Goal: Transaction & Acquisition: Purchase product/service

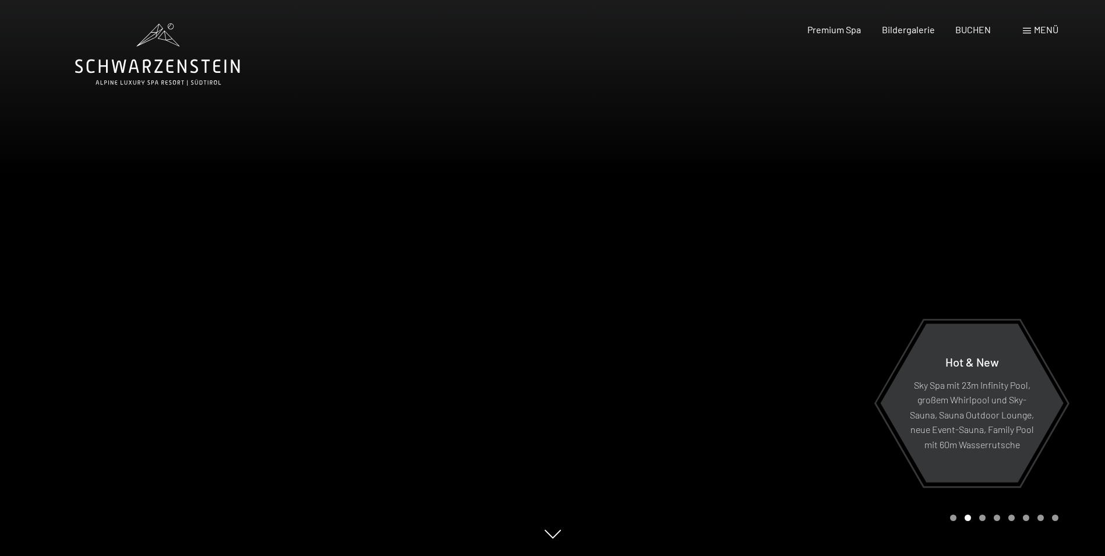
click at [1046, 29] on span "Menü" at bounding box center [1046, 29] width 24 height 11
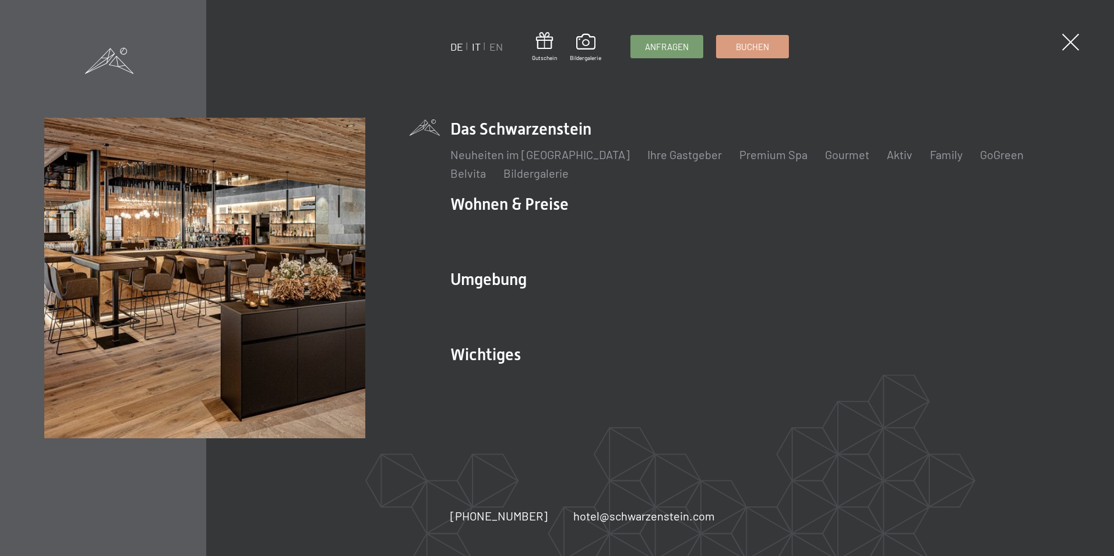
click at [475, 48] on link "IT" at bounding box center [476, 46] width 9 height 13
click at [474, 47] on link "IT" at bounding box center [476, 46] width 9 height 13
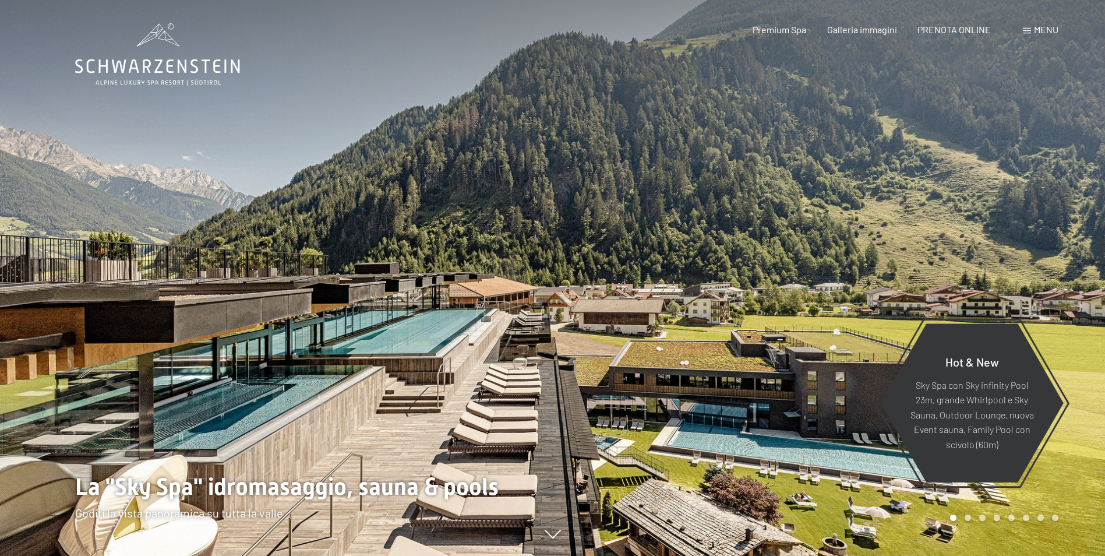
click at [1034, 30] on span "Menu" at bounding box center [1046, 29] width 24 height 11
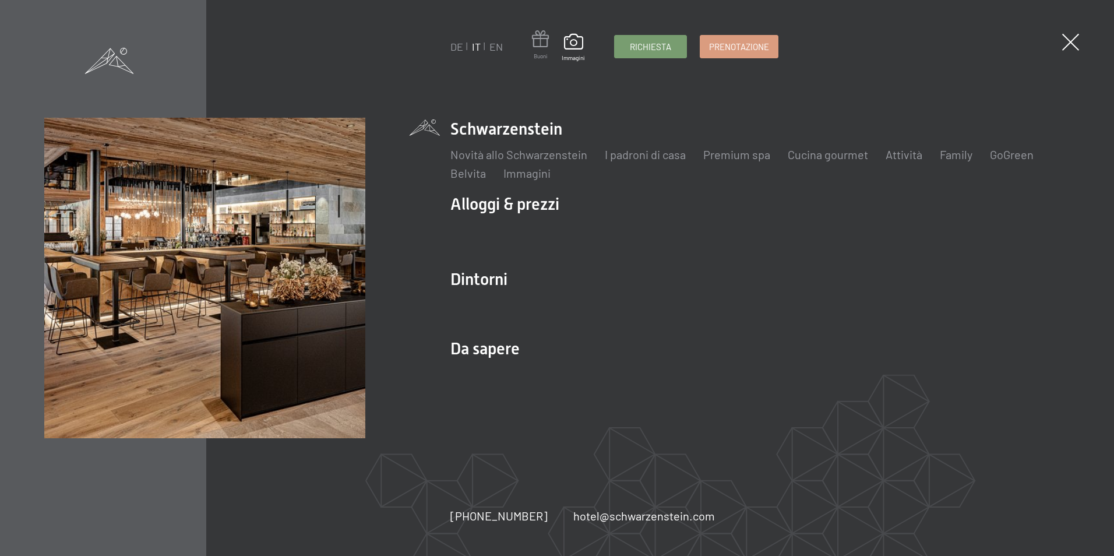
click at [538, 45] on span at bounding box center [540, 41] width 17 height 22
click at [547, 41] on span at bounding box center [540, 41] width 17 height 22
click at [538, 45] on span at bounding box center [540, 41] width 17 height 22
click at [541, 43] on span at bounding box center [540, 41] width 17 height 22
click at [536, 42] on span at bounding box center [540, 41] width 17 height 22
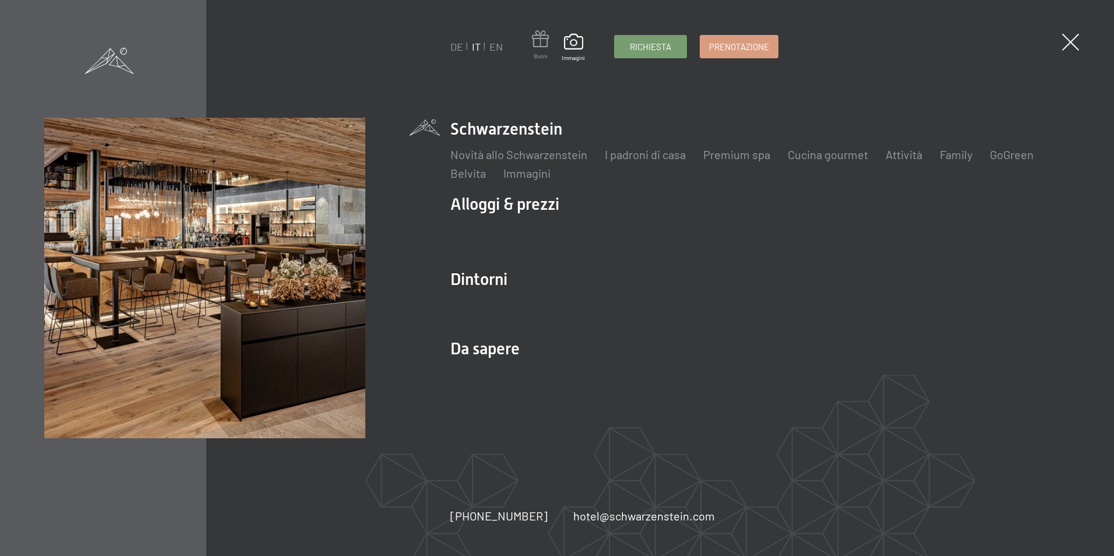
click at [545, 47] on span at bounding box center [540, 41] width 17 height 22
click at [894, 159] on link "Attività" at bounding box center [904, 154] width 37 height 14
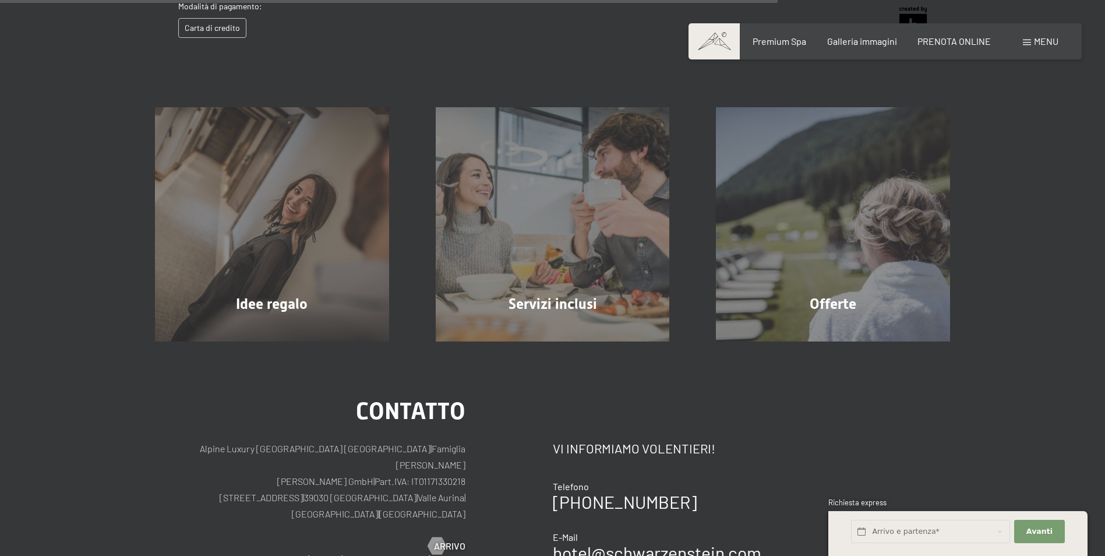
scroll to position [693, 0]
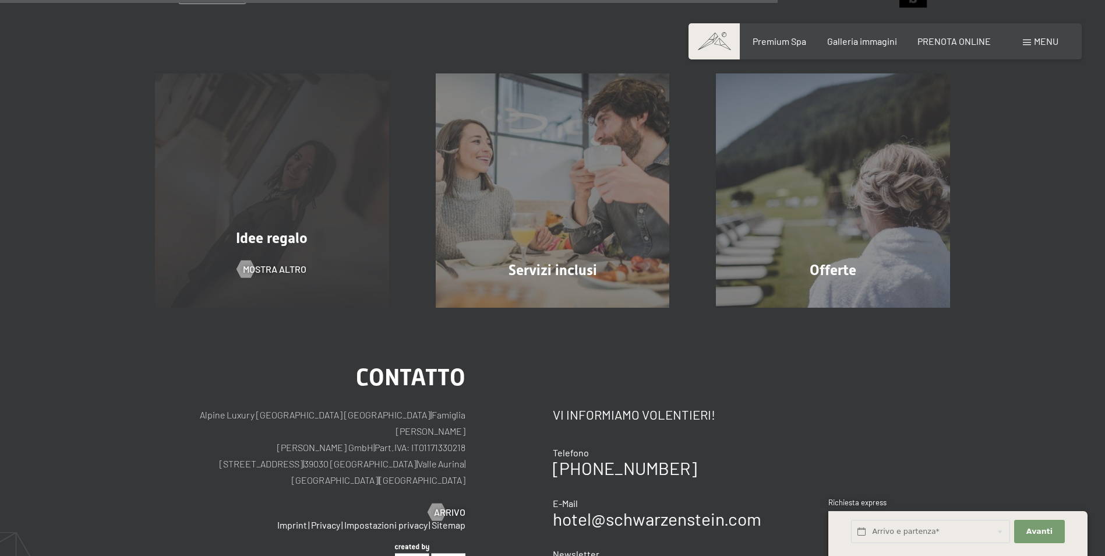
click at [233, 171] on div "Idee regalo mostra altro" at bounding box center [272, 190] width 281 height 234
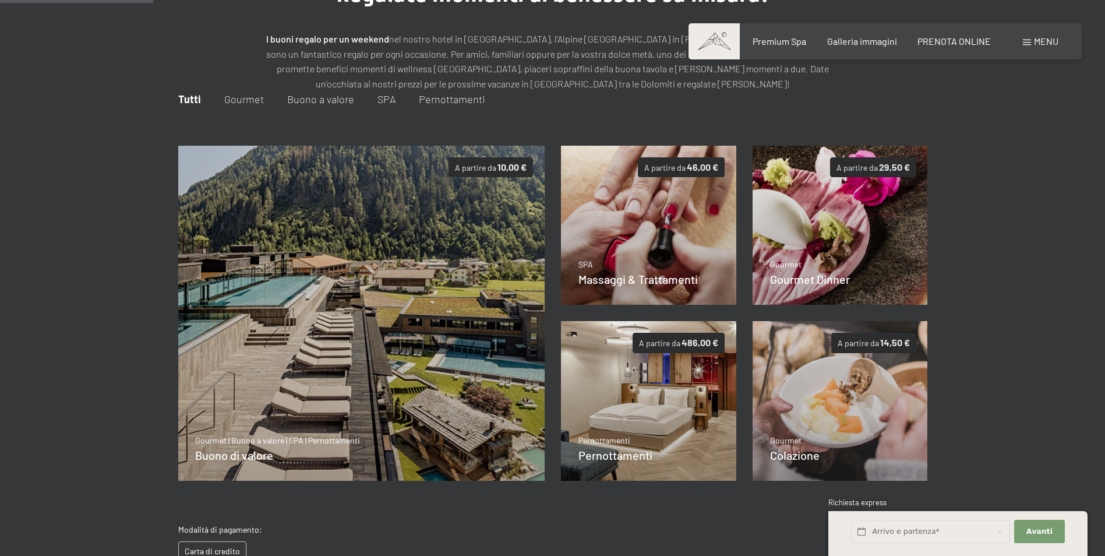
scroll to position [227, 0]
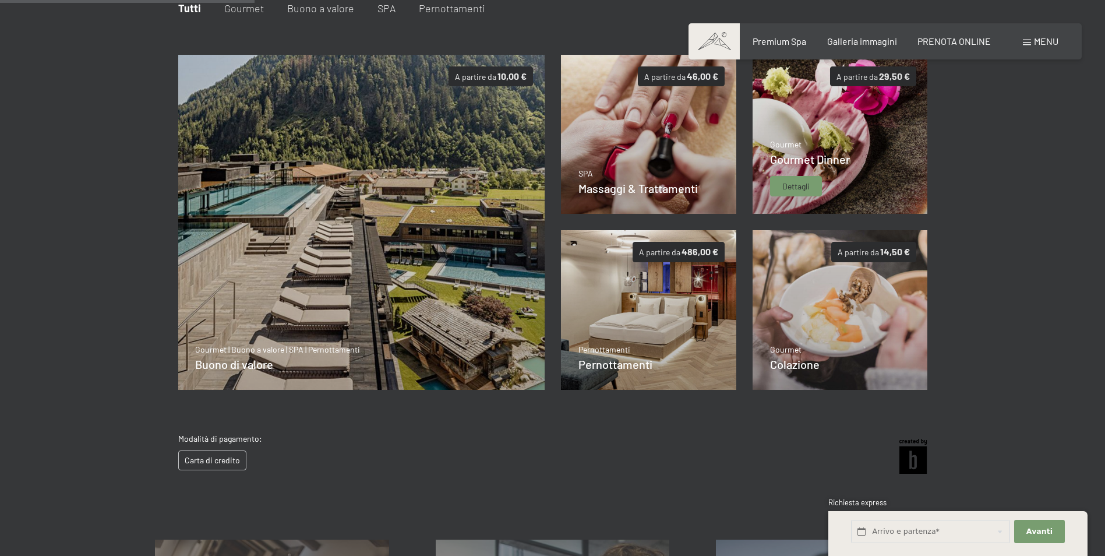
click at [887, 140] on img at bounding box center [840, 135] width 175 height 160
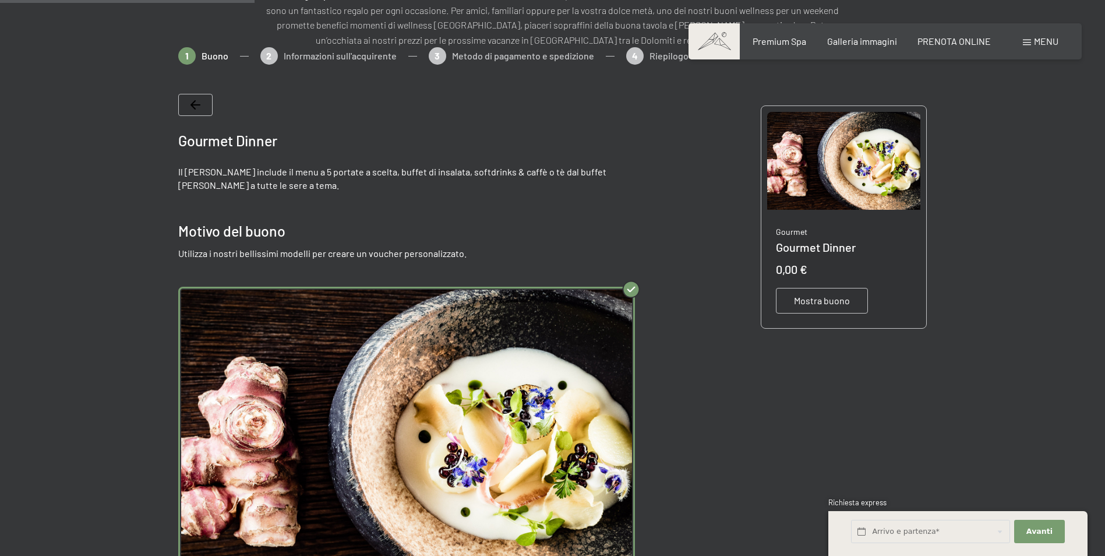
scroll to position [169, 0]
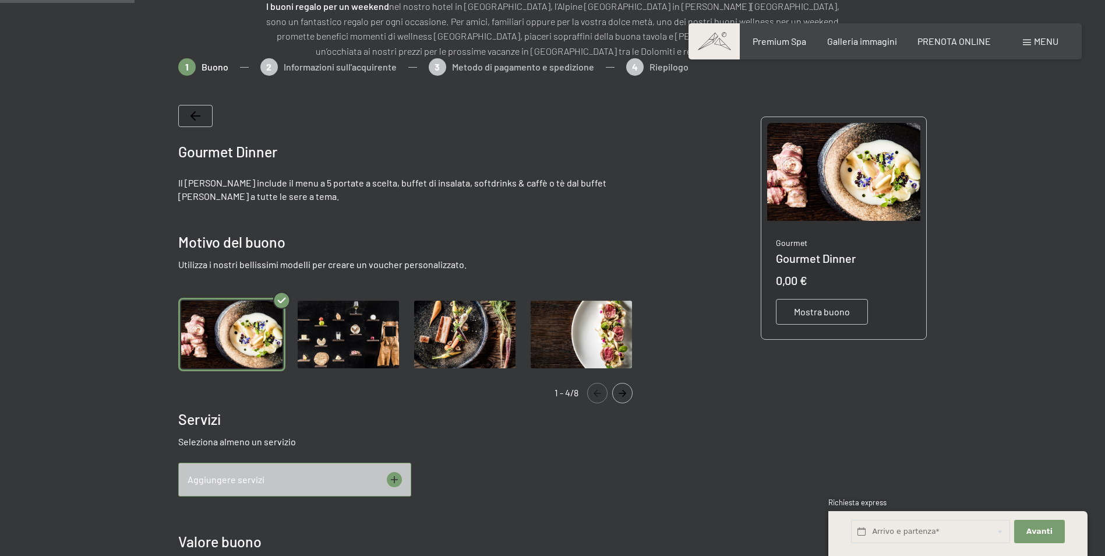
click at [352, 330] on img "Gallery" at bounding box center [348, 335] width 107 height 74
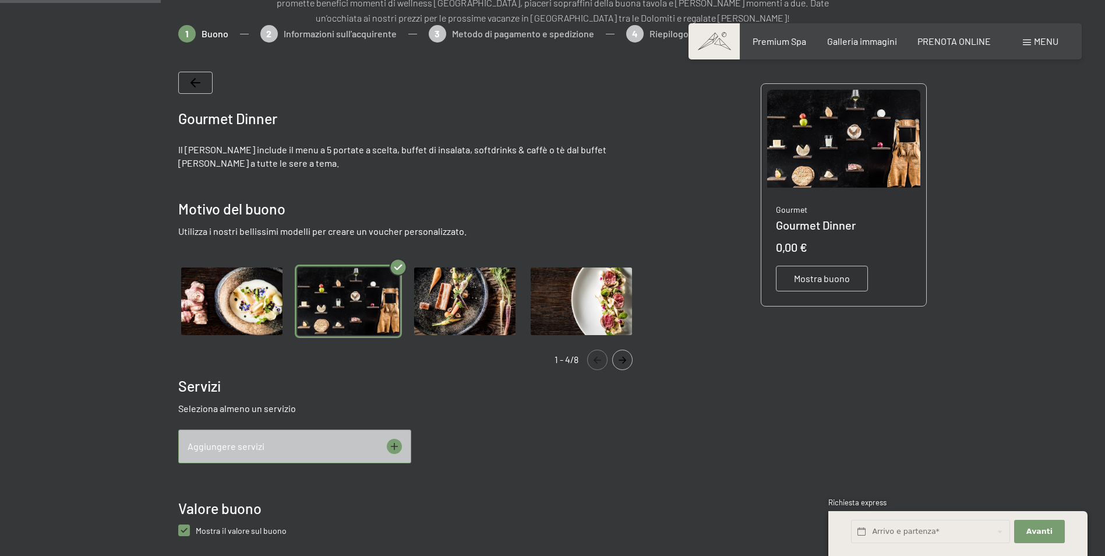
scroll to position [52, 0]
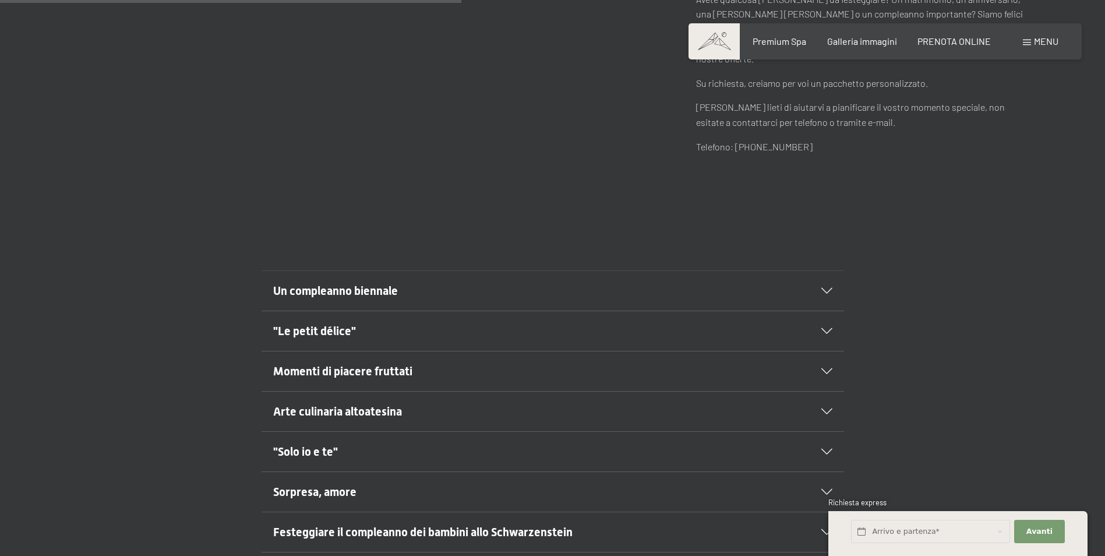
scroll to position [583, 0]
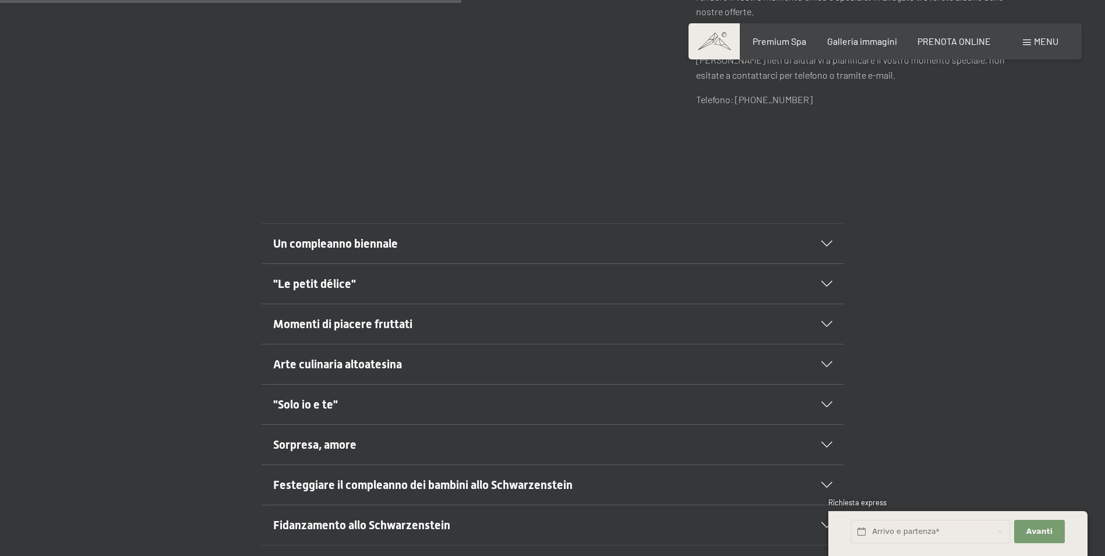
click at [827, 241] on icon at bounding box center [827, 244] width 11 height 6
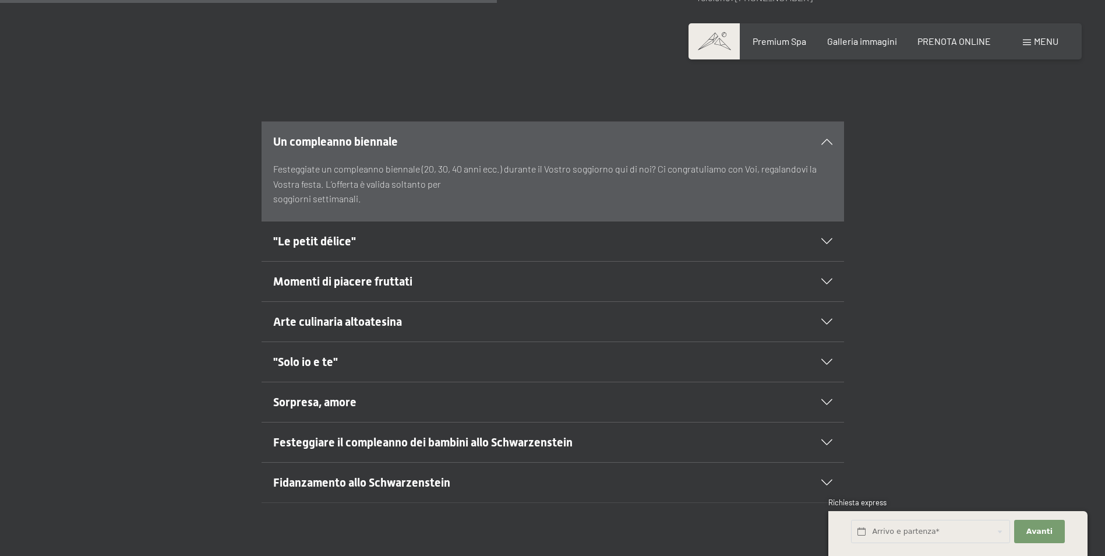
scroll to position [699, 0]
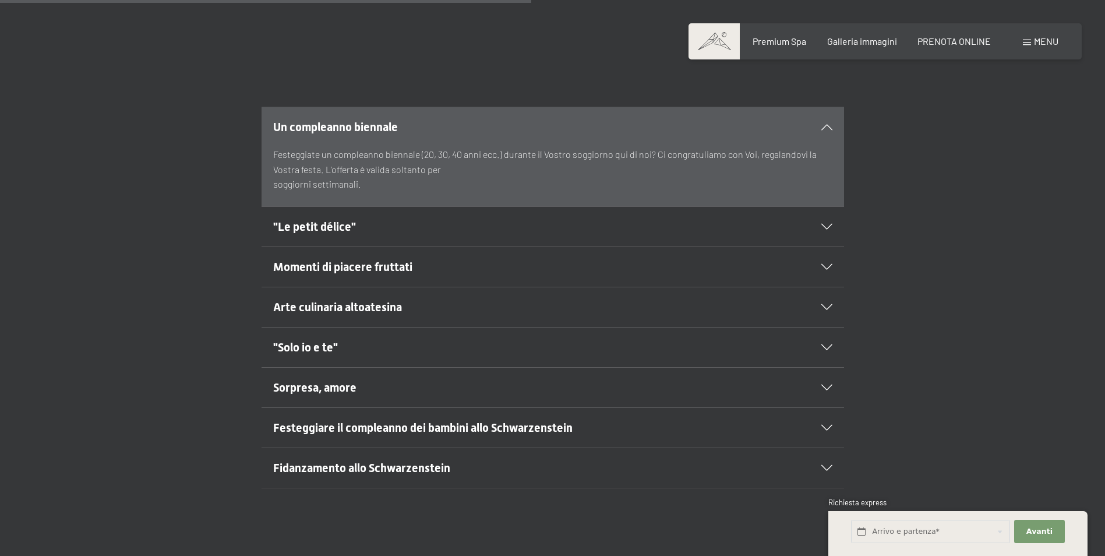
click at [830, 216] on div ""Le petit délice"" at bounding box center [552, 227] width 559 height 40
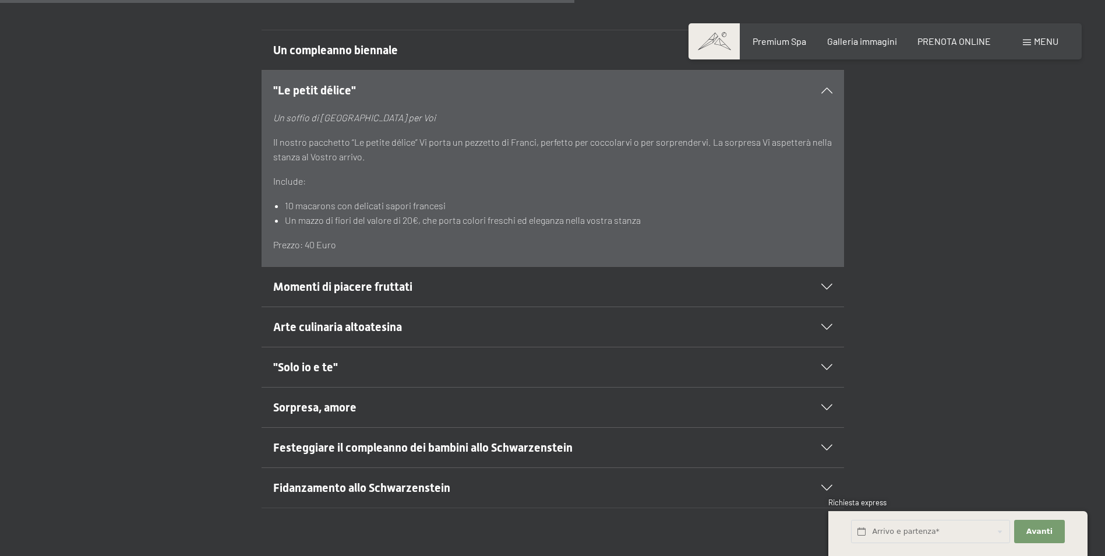
scroll to position [816, 0]
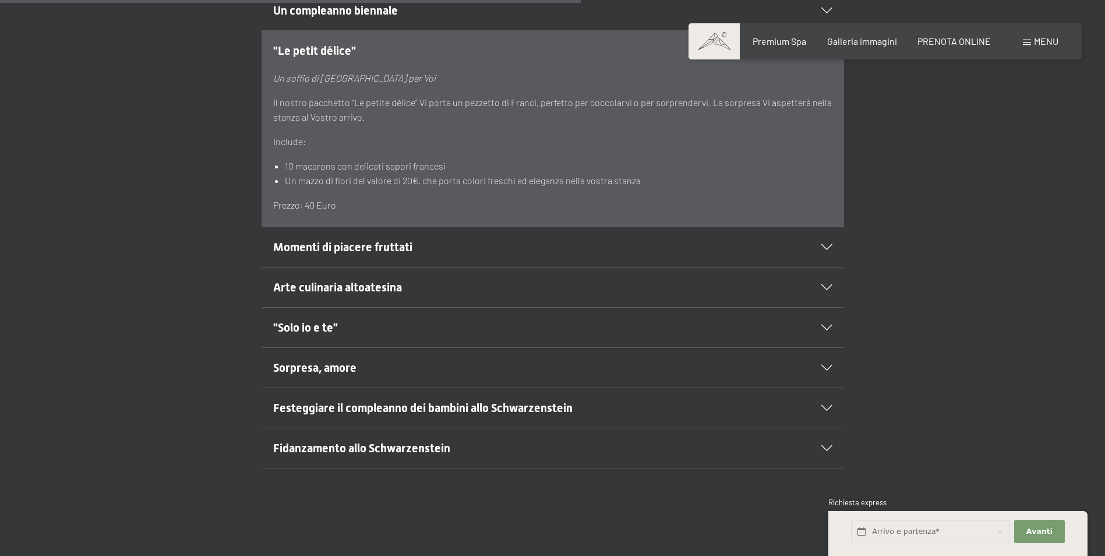
click at [830, 228] on div "Momenti di piacere fruttati" at bounding box center [552, 247] width 559 height 40
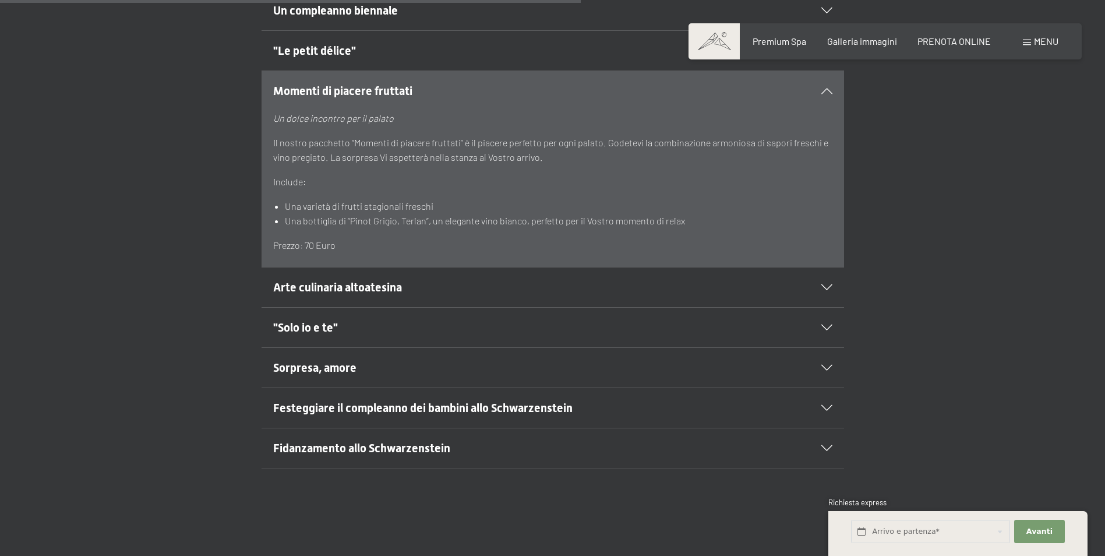
click at [820, 278] on div "Arte culinaria altoatesina" at bounding box center [552, 287] width 559 height 40
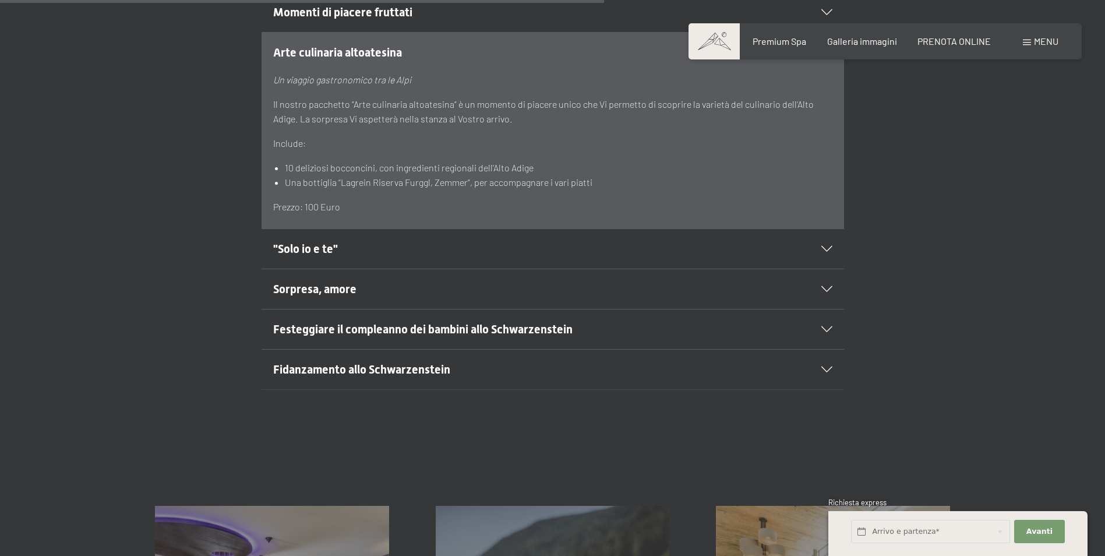
scroll to position [874, 0]
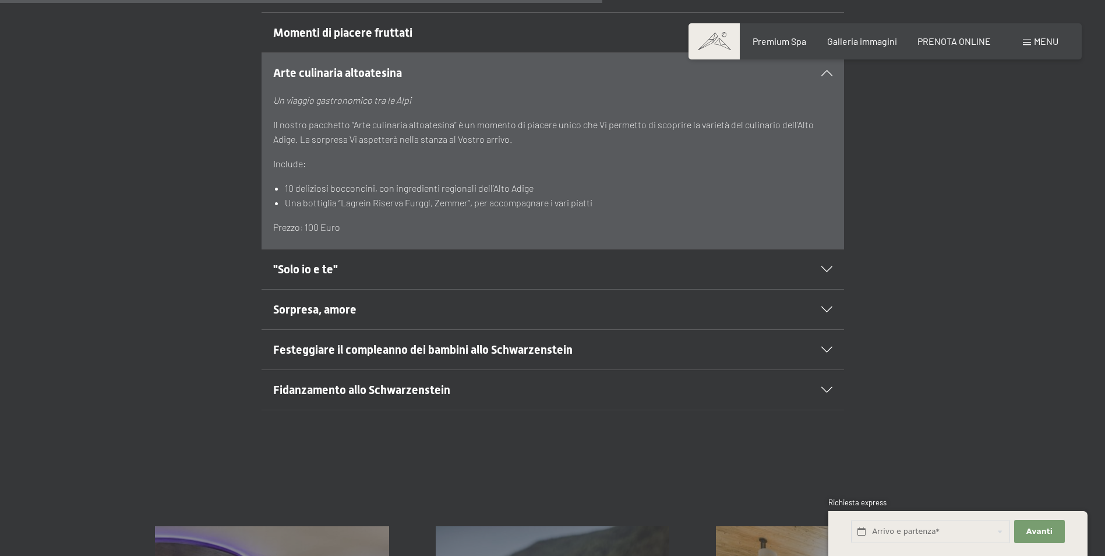
click at [818, 259] on div ""Solo io e te"" at bounding box center [552, 269] width 559 height 40
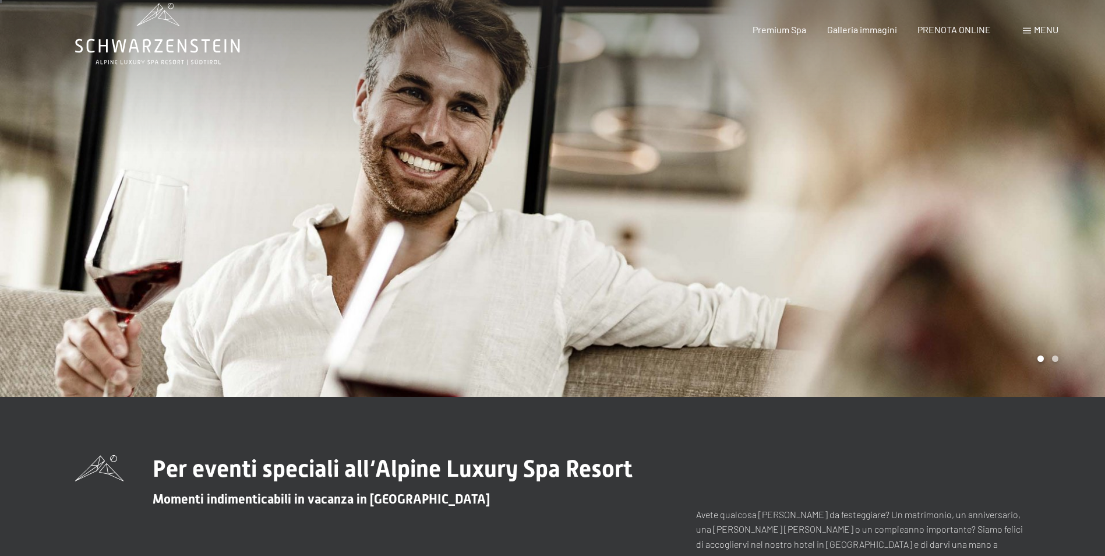
scroll to position [0, 0]
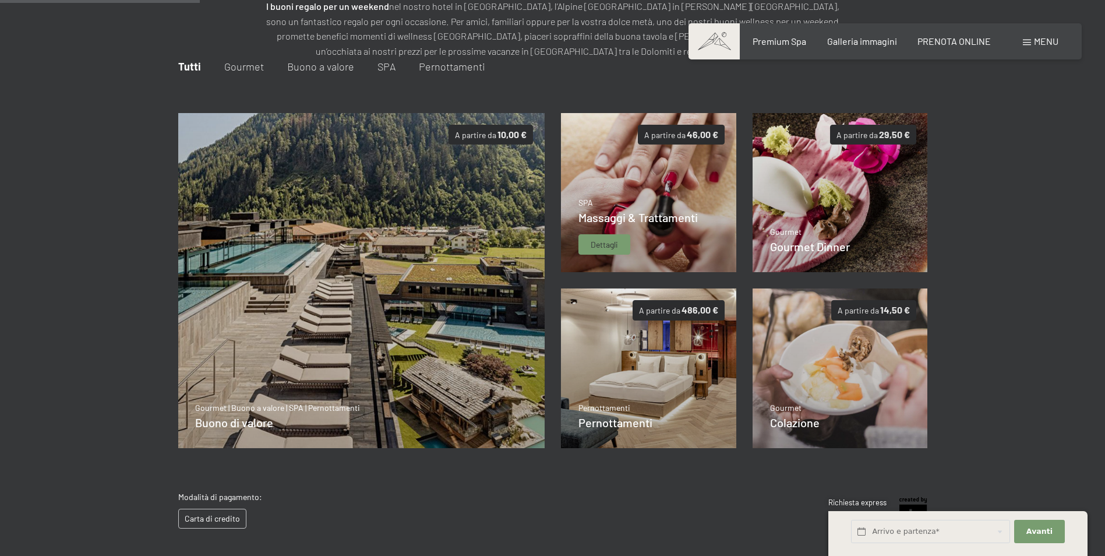
click at [689, 220] on span "Massaggi & Trattamenti" at bounding box center [638, 217] width 119 height 14
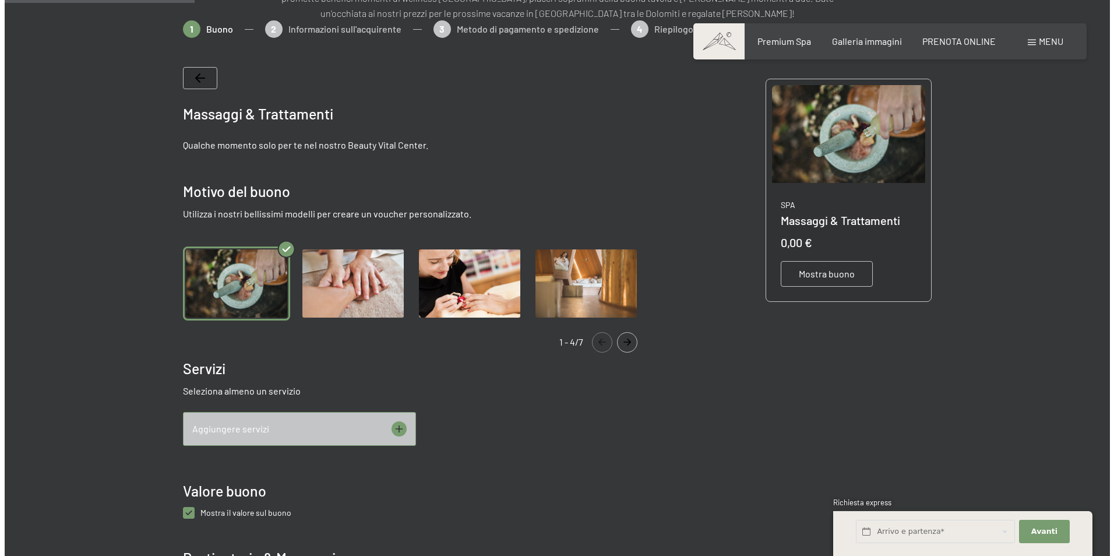
scroll to position [227, 0]
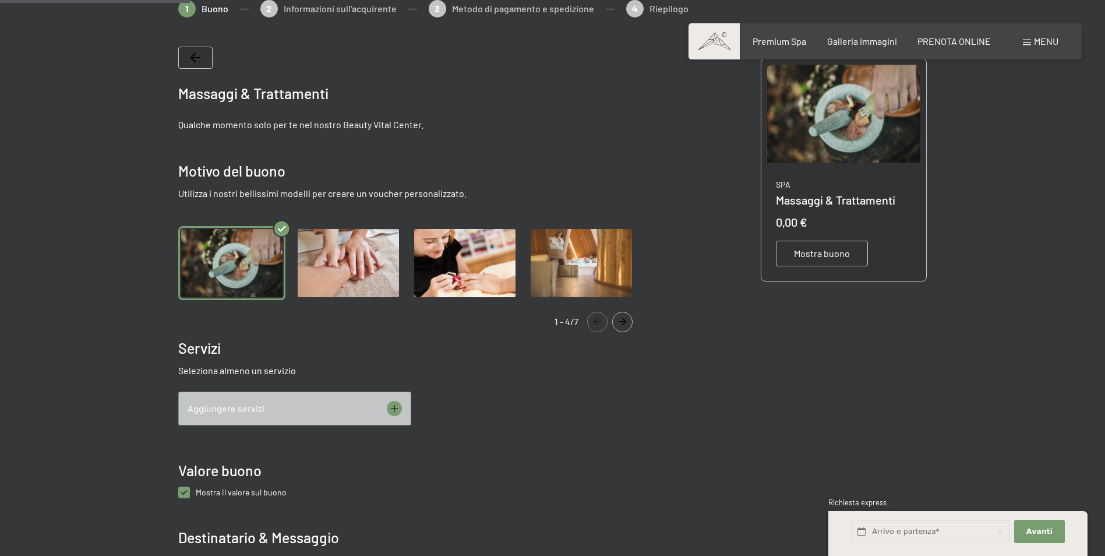
click at [391, 406] on icon at bounding box center [394, 408] width 15 height 15
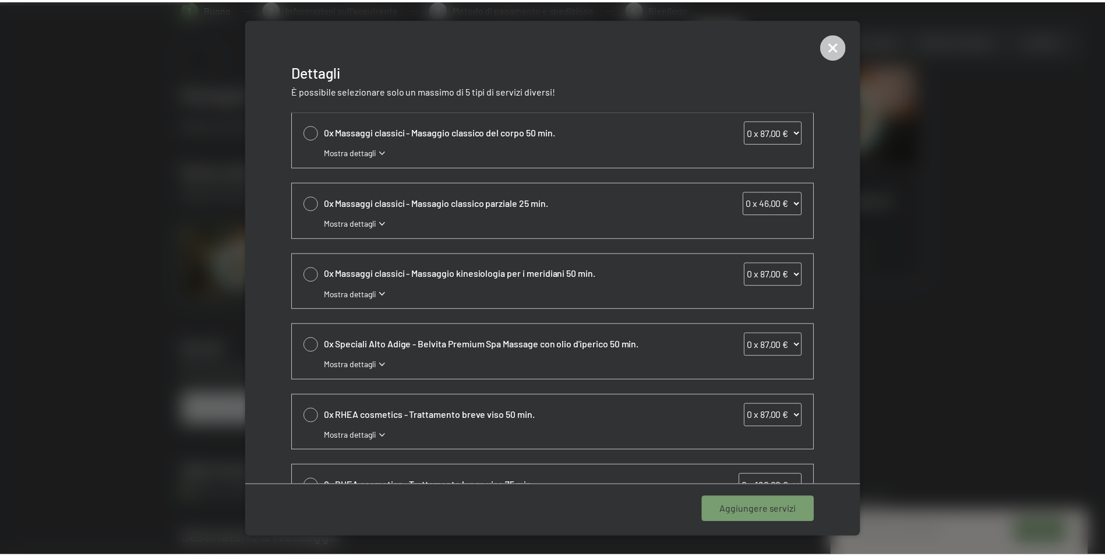
scroll to position [0, 0]
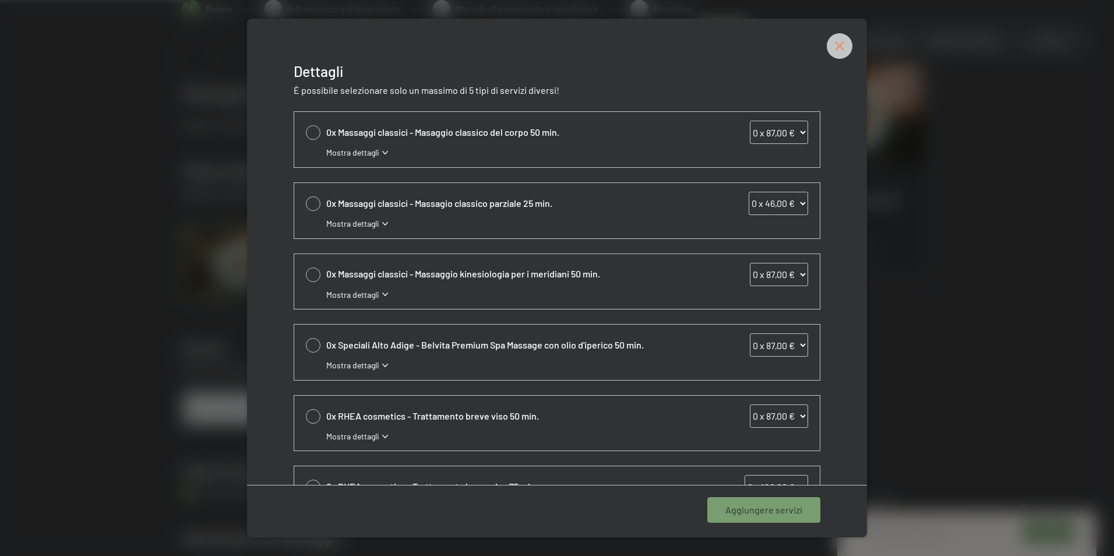
click at [849, 47] on icon at bounding box center [840, 46] width 26 height 26
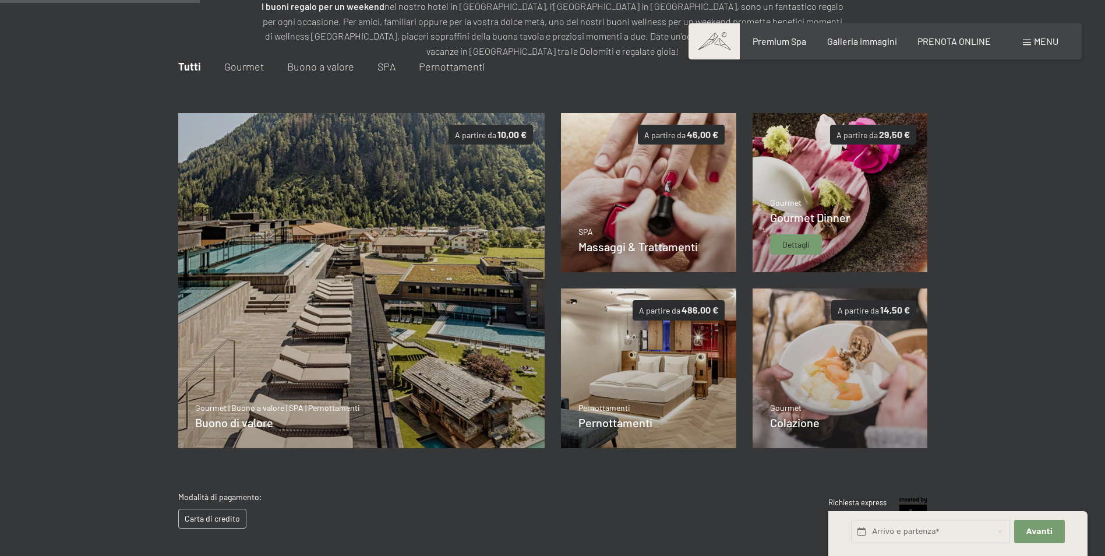
click at [822, 217] on span "Gourmet Dinner" at bounding box center [810, 217] width 80 height 14
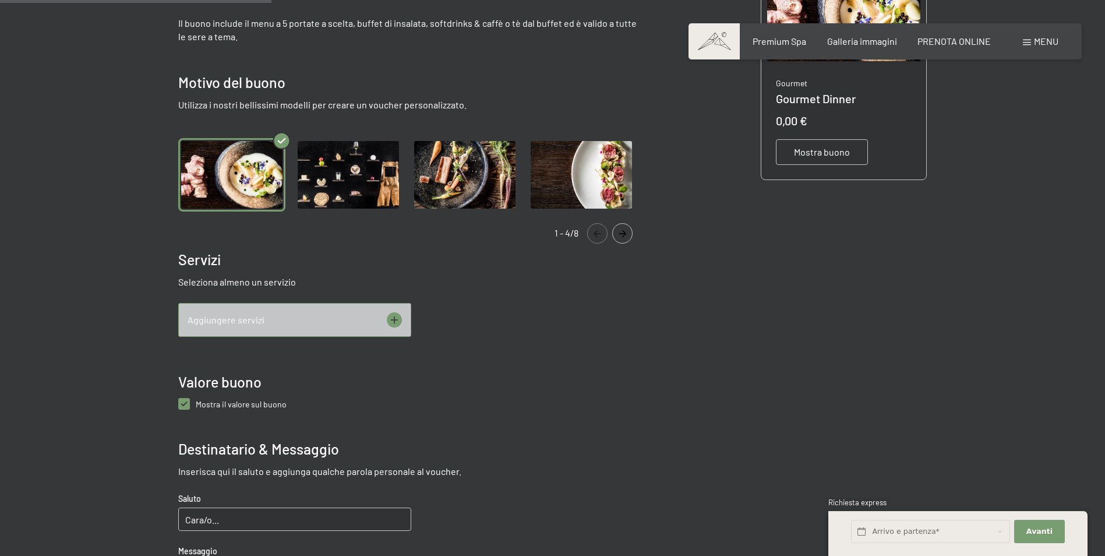
scroll to position [344, 0]
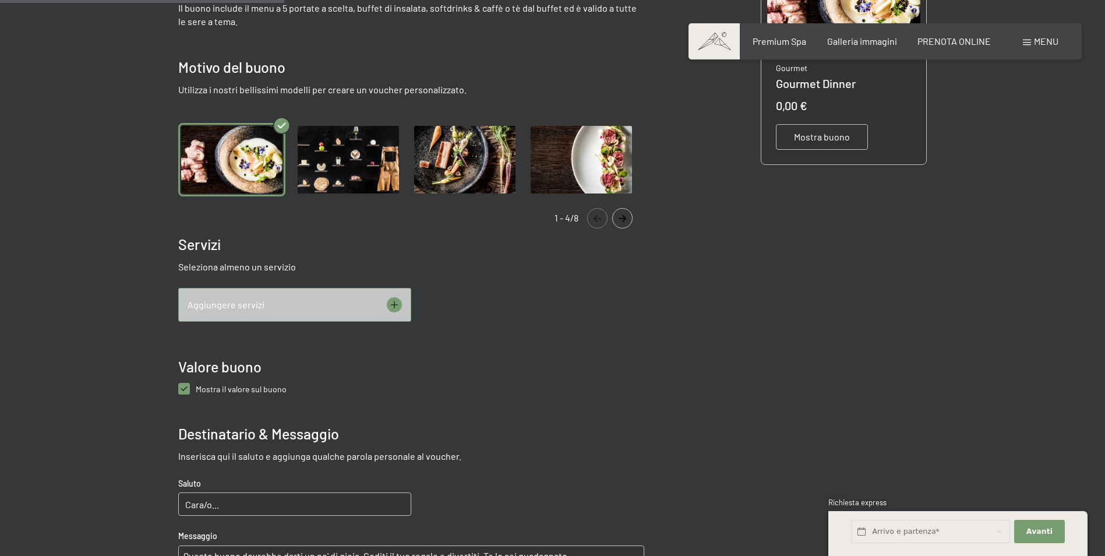
click at [396, 302] on icon at bounding box center [394, 304] width 15 height 15
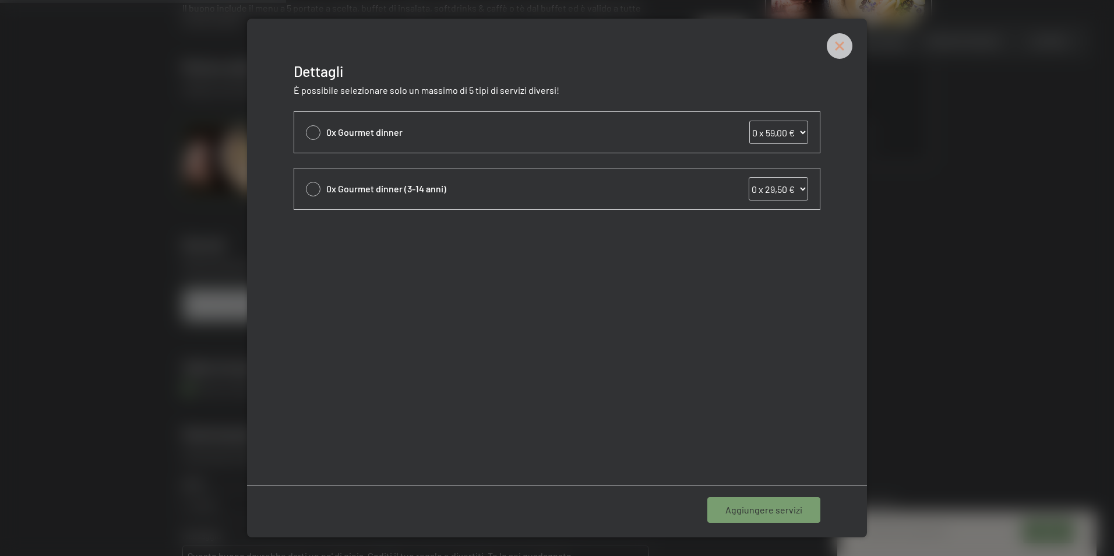
click at [835, 44] on icon at bounding box center [840, 46] width 26 height 26
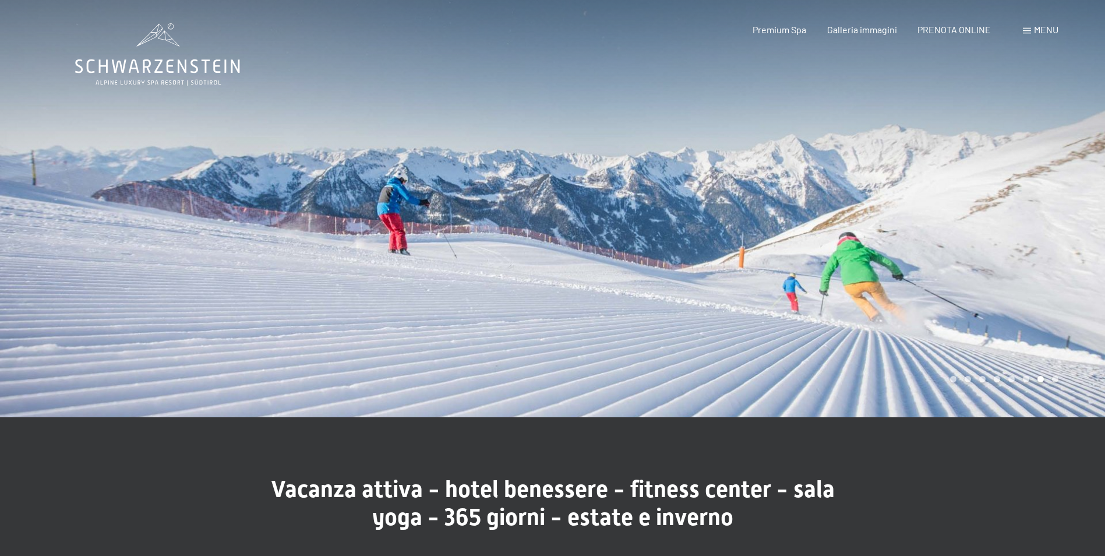
click at [1048, 28] on span "Menu" at bounding box center [1046, 29] width 24 height 11
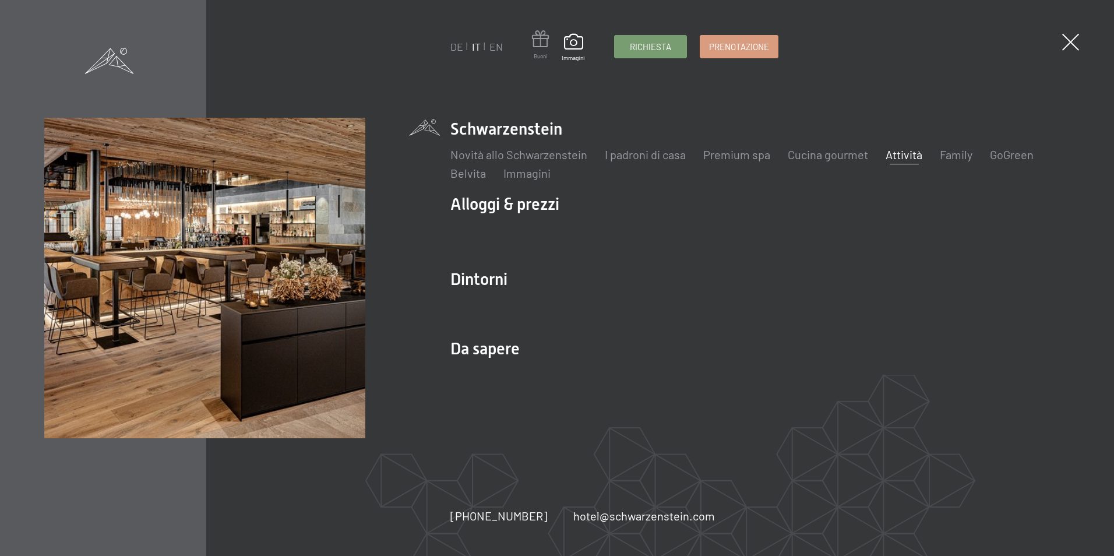
click at [542, 41] on span at bounding box center [540, 41] width 17 height 22
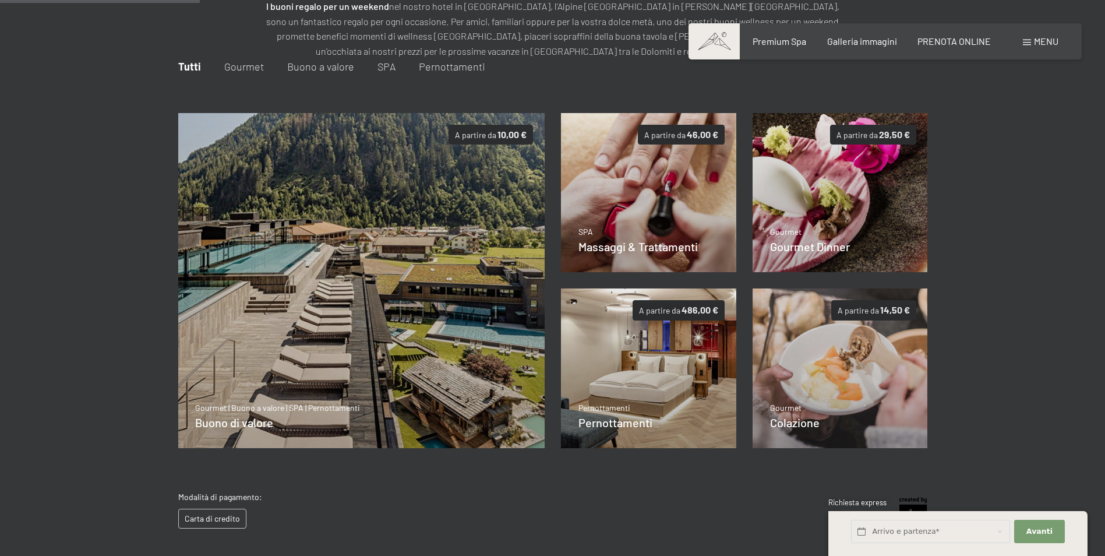
click at [1025, 153] on div at bounding box center [552, 298] width 1105 height 481
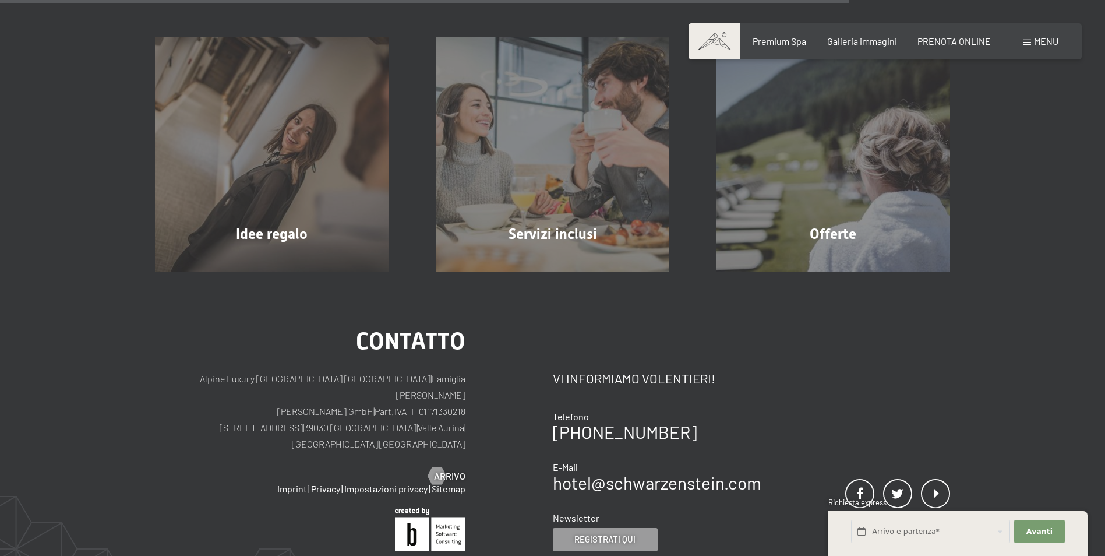
scroll to position [758, 0]
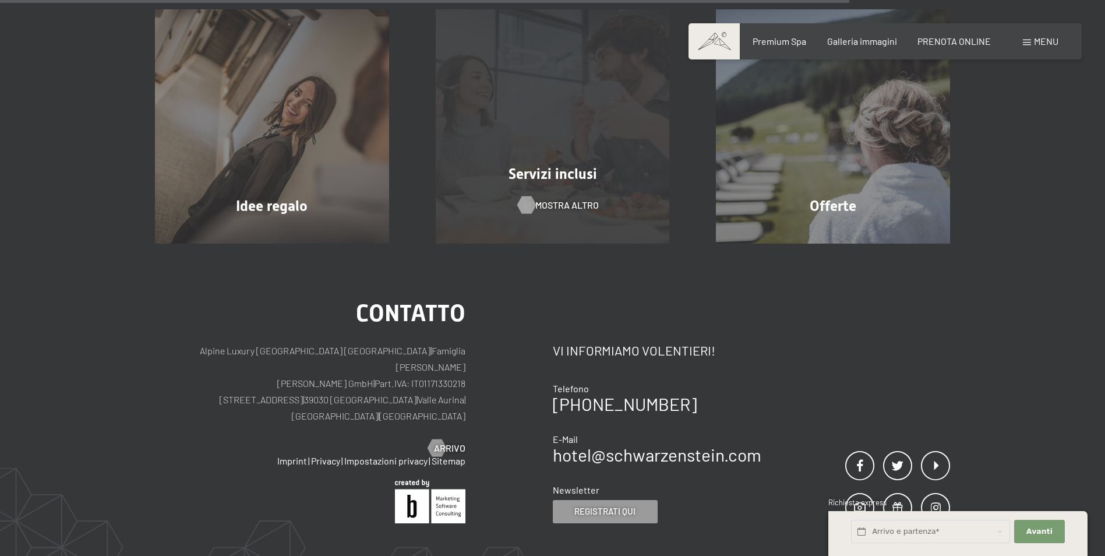
click at [565, 204] on span "mostra altro" at bounding box center [568, 205] width 64 height 13
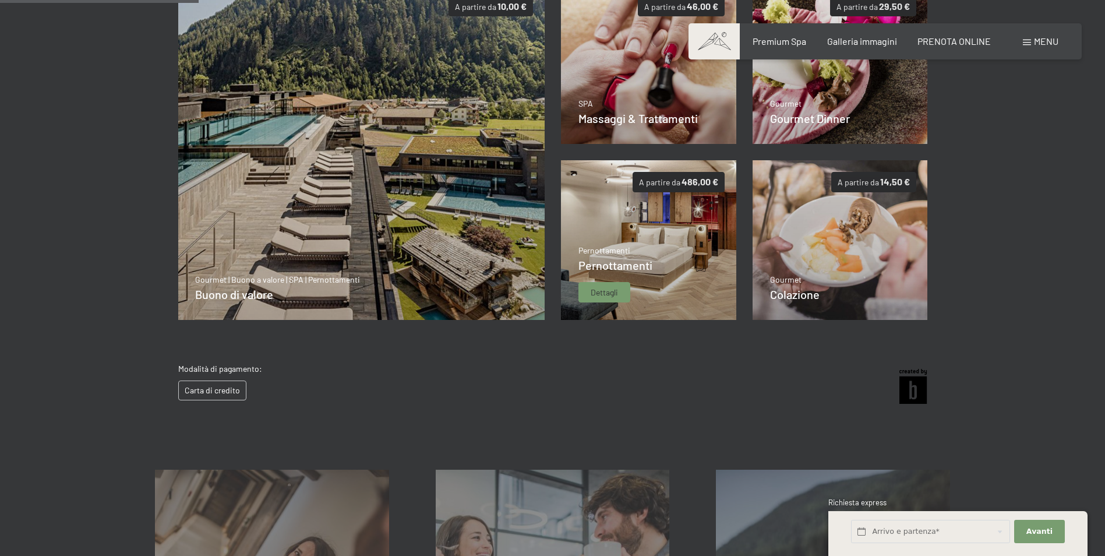
scroll to position [117, 0]
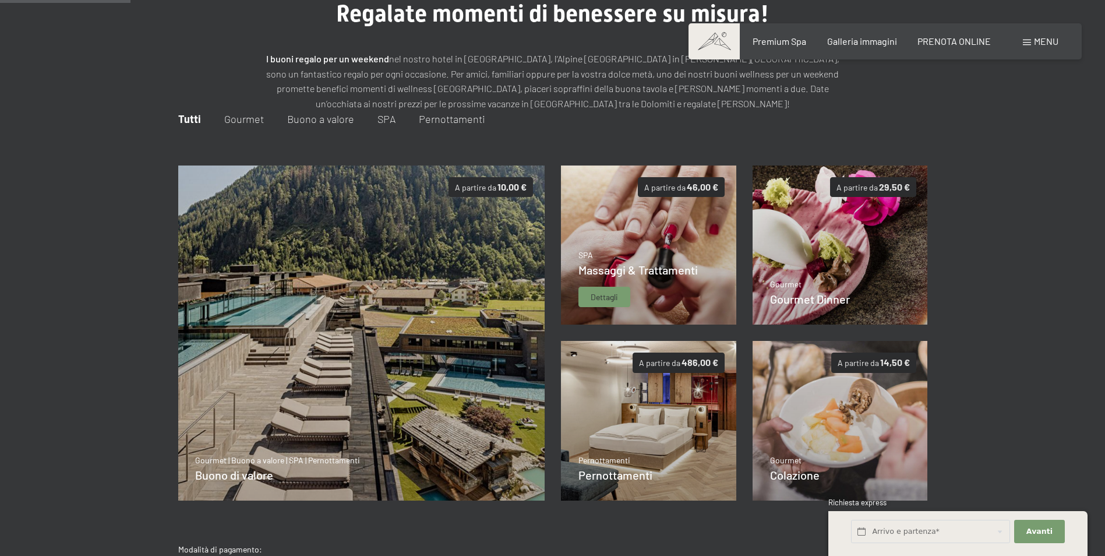
click at [676, 244] on img at bounding box center [648, 245] width 175 height 160
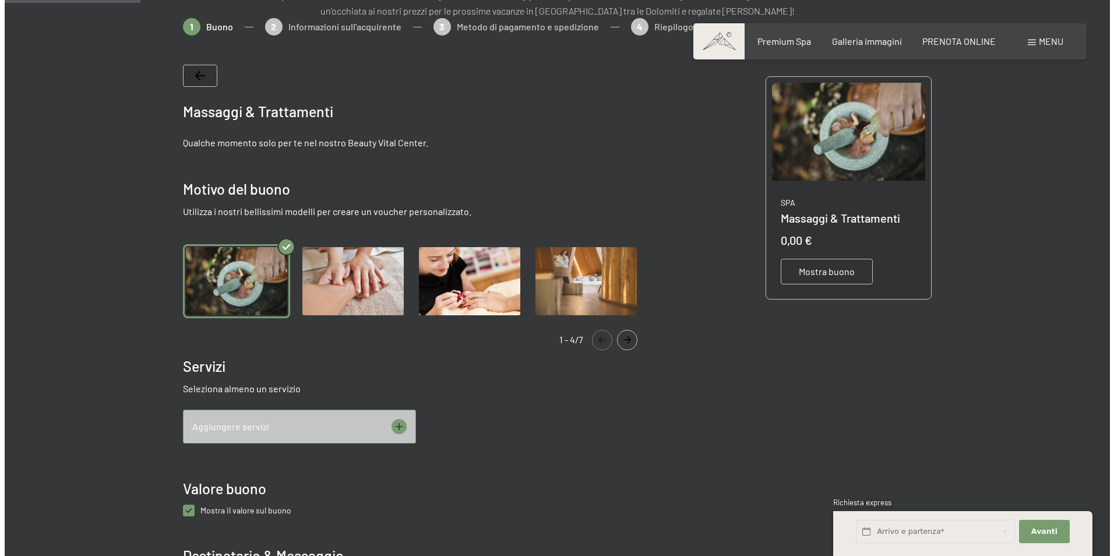
scroll to position [227, 0]
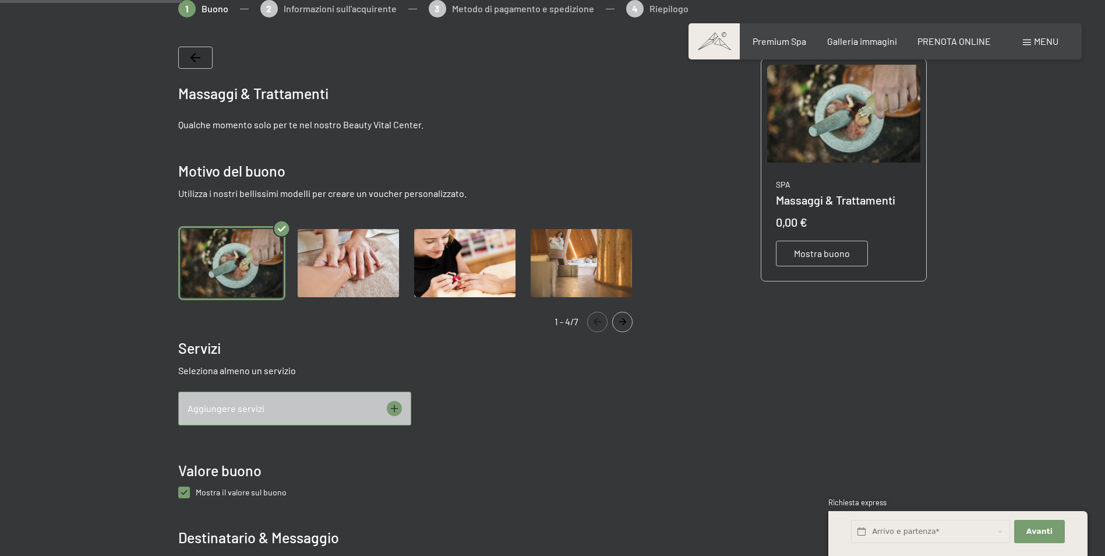
click at [390, 408] on icon at bounding box center [394, 408] width 15 height 15
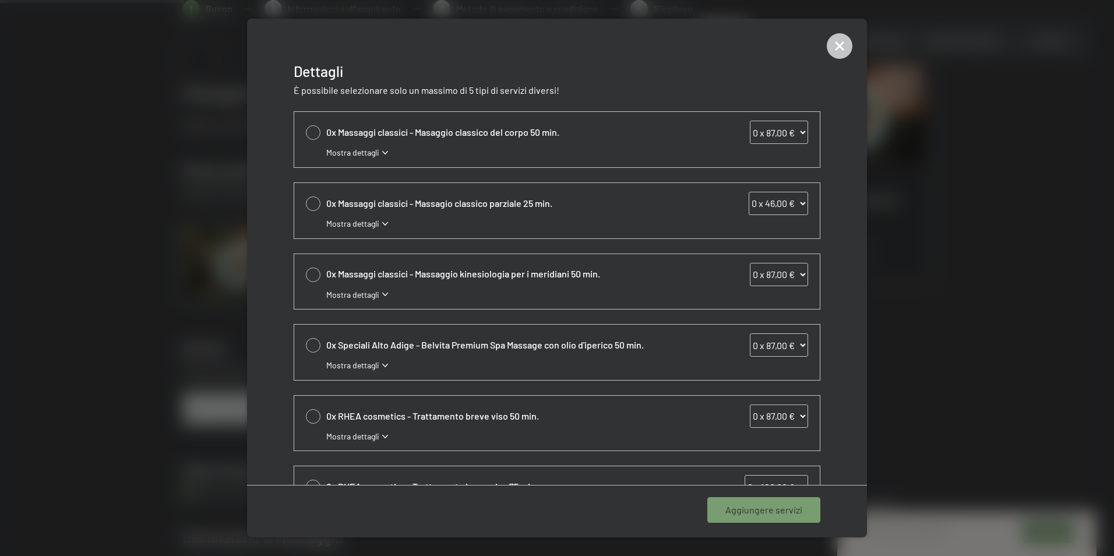
click at [364, 295] on span "Mostra dettagli" at bounding box center [352, 295] width 53 height 12
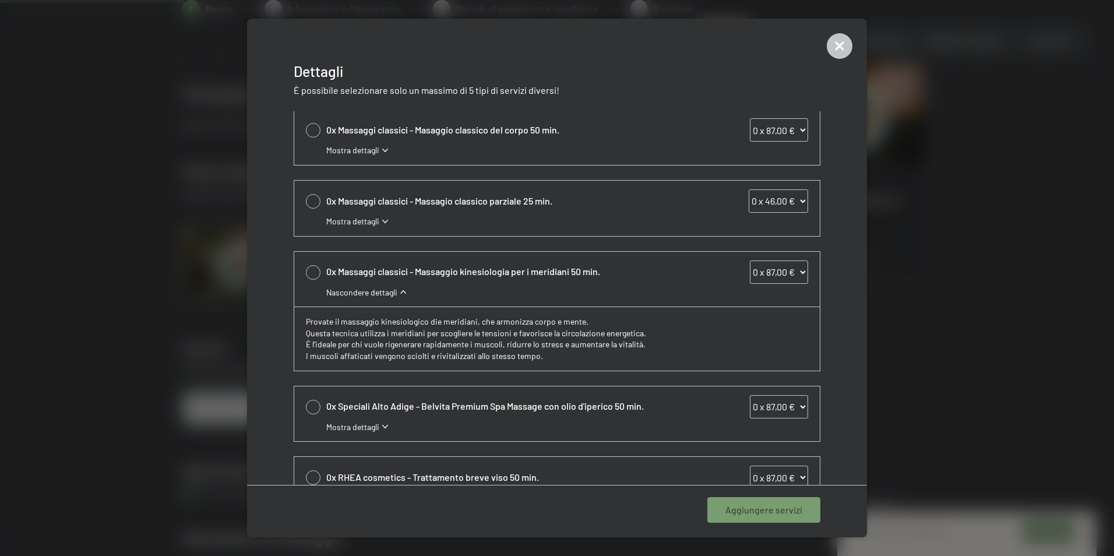
scroll to position [0, 0]
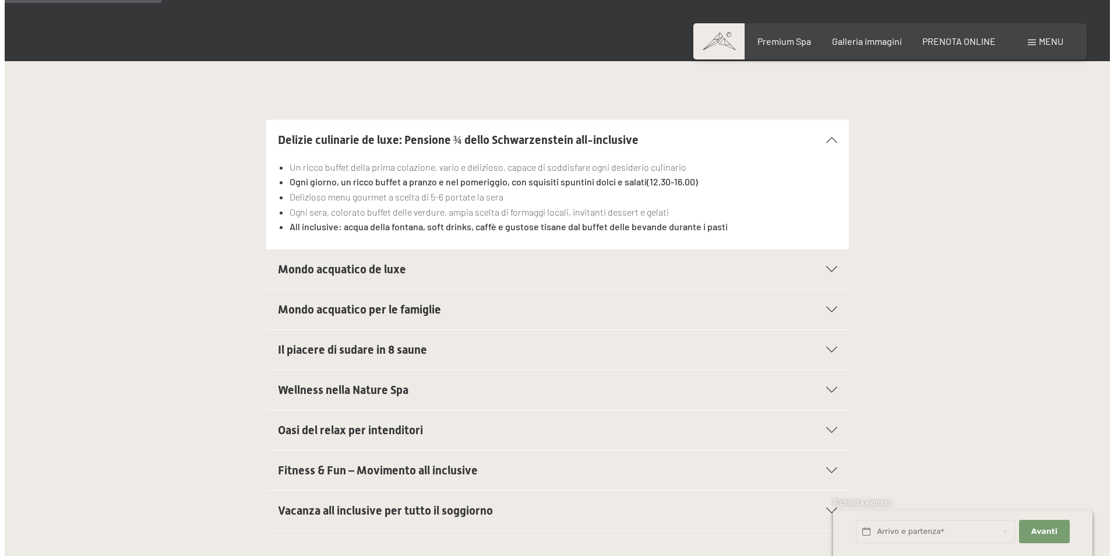
scroll to position [350, 0]
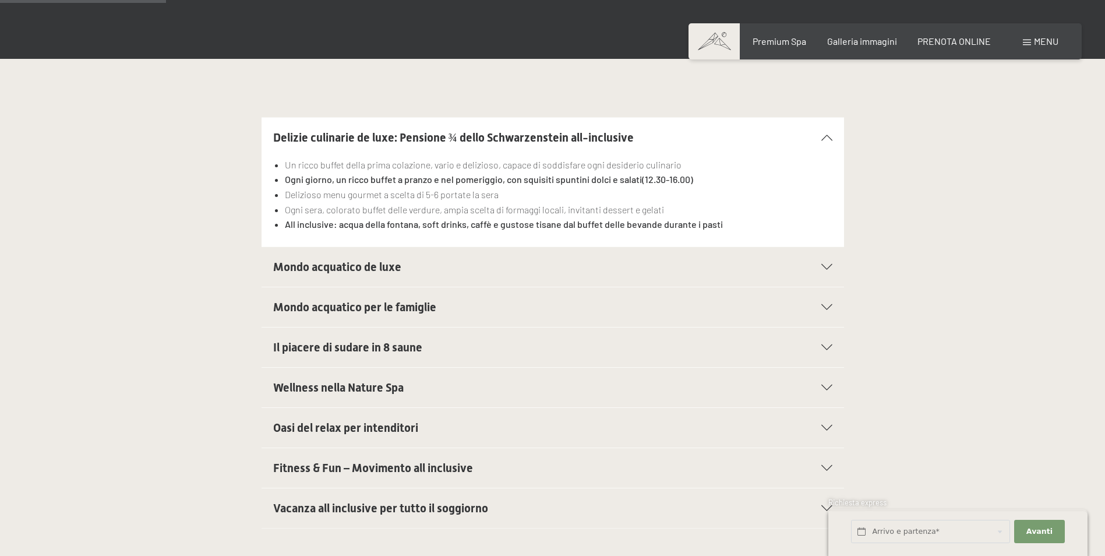
click at [749, 259] on h2 "Mondo acquatico de luxe" at bounding box center [524, 267] width 503 height 16
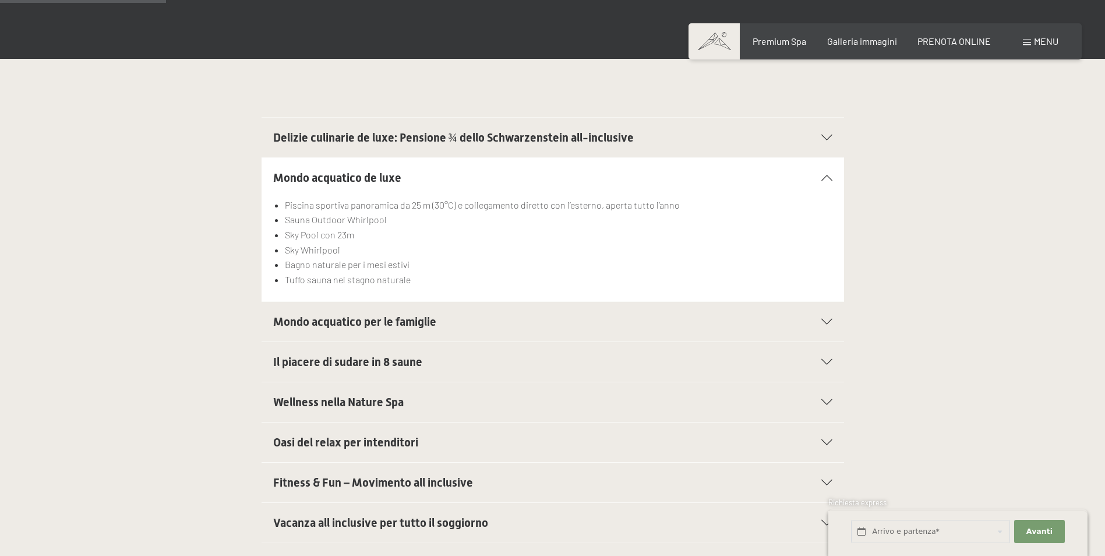
click at [1032, 45] on div "Menu" at bounding box center [1041, 41] width 36 height 13
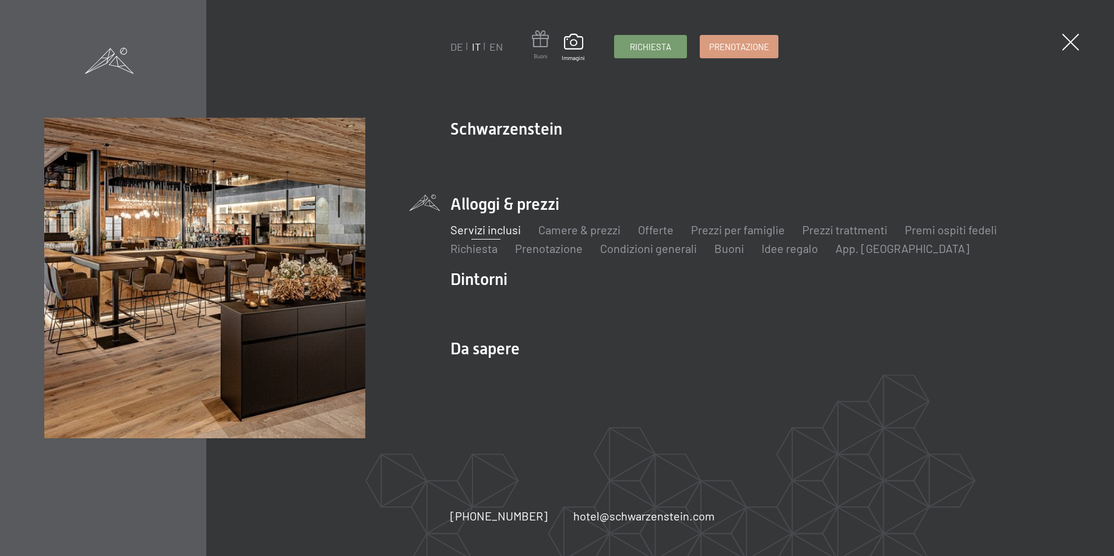
click at [541, 45] on span at bounding box center [540, 41] width 17 height 22
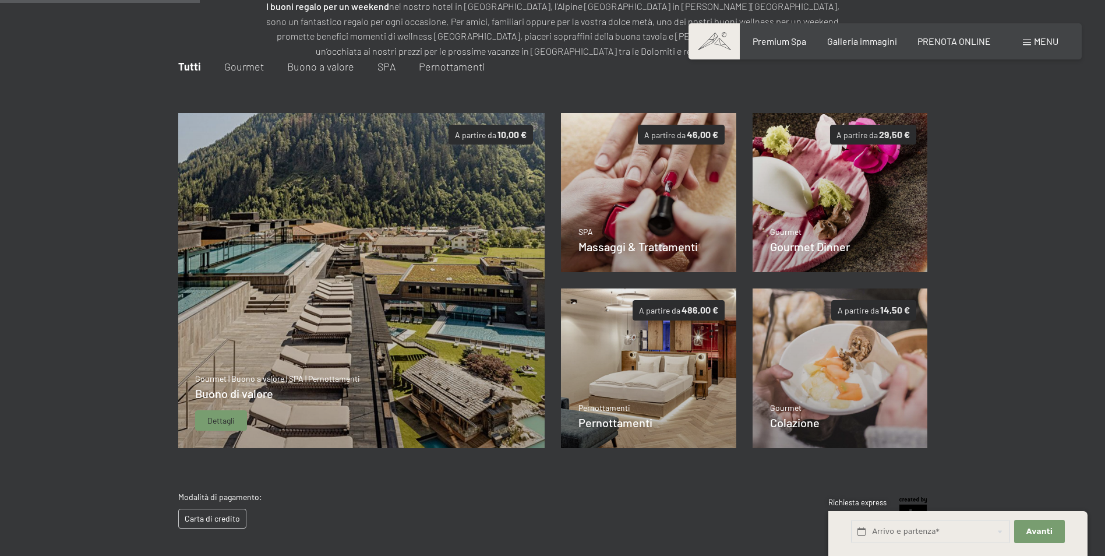
click at [228, 425] on span "Dettagli" at bounding box center [220, 421] width 27 height 12
